Goal: Task Accomplishment & Management: Manage account settings

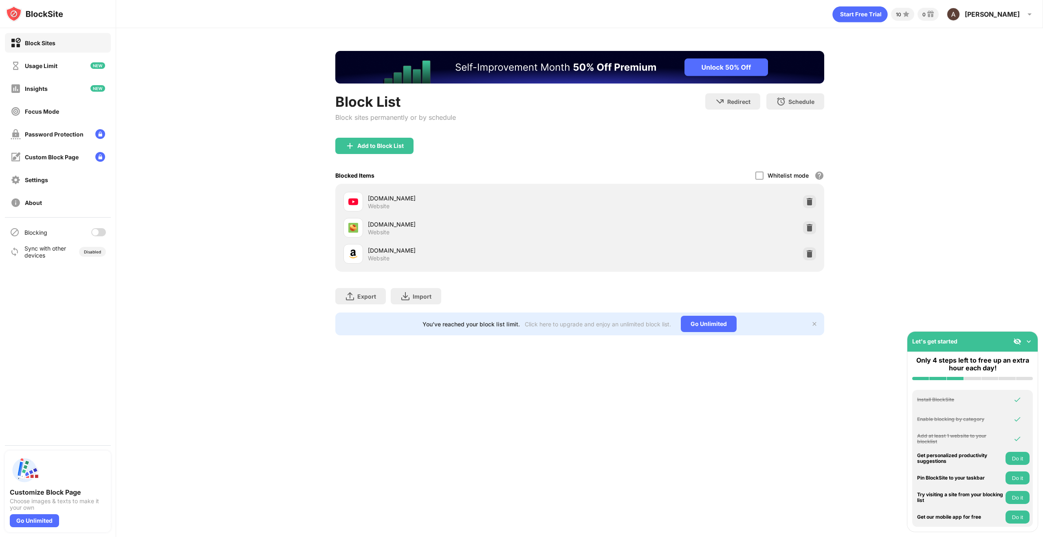
click at [95, 234] on div at bounding box center [95, 232] width 7 height 7
click at [298, 172] on div "Block List Block sites permanently or by schedule Redirect Choose a site to be …" at bounding box center [579, 193] width 927 height 330
